Goal: Book appointment/travel/reservation

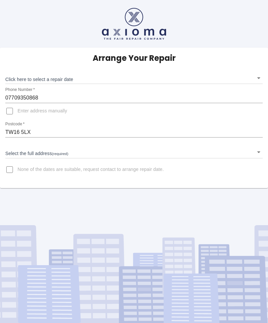
click at [73, 77] on body "Arrange Your Repair Click here to select a repair date ​ Phone Number   * 07709…" at bounding box center [134, 161] width 268 height 323
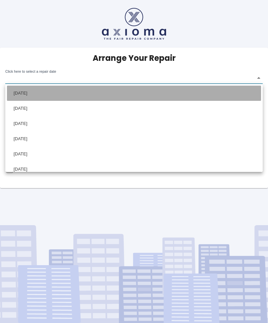
click at [47, 94] on li "[DATE]" at bounding box center [134, 93] width 254 height 15
type input "[DATE]T00:00:00.000Z"
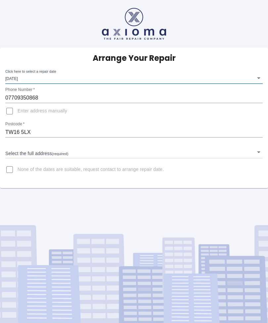
click at [258, 154] on body "Arrange Your Repair Click here to select a repair date Fri Nov 07 2025 2025-11-…" at bounding box center [134, 161] width 268 height 323
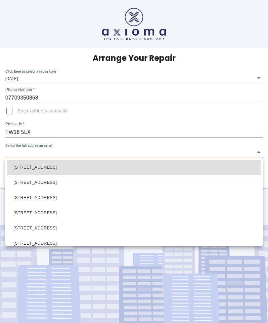
click at [70, 148] on div at bounding box center [134, 161] width 268 height 323
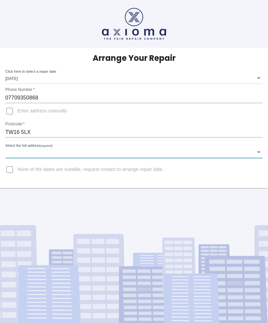
click at [69, 150] on body "Arrange Your Repair Click here to select a repair date Fri Nov 07 2025 2025-11-…" at bounding box center [134, 161] width 268 height 323
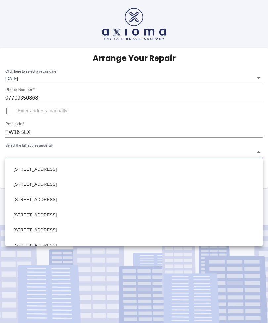
scroll to position [1056, 0]
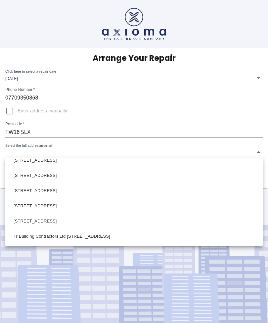
click at [83, 205] on li "6 Claremont Avenue Sunbury-on-Thames Surrey" at bounding box center [134, 205] width 254 height 15
type input "6 Claremont Avenue Sunbury-on-Thames Surrey"
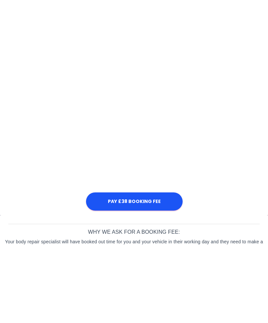
scroll to position [279, 0]
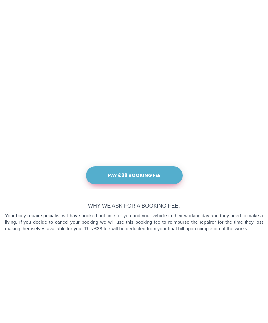
click at [146, 251] on button "Pay £38 Booking Fee" at bounding box center [134, 260] width 96 height 18
